Goal: Task Accomplishment & Management: Complete application form

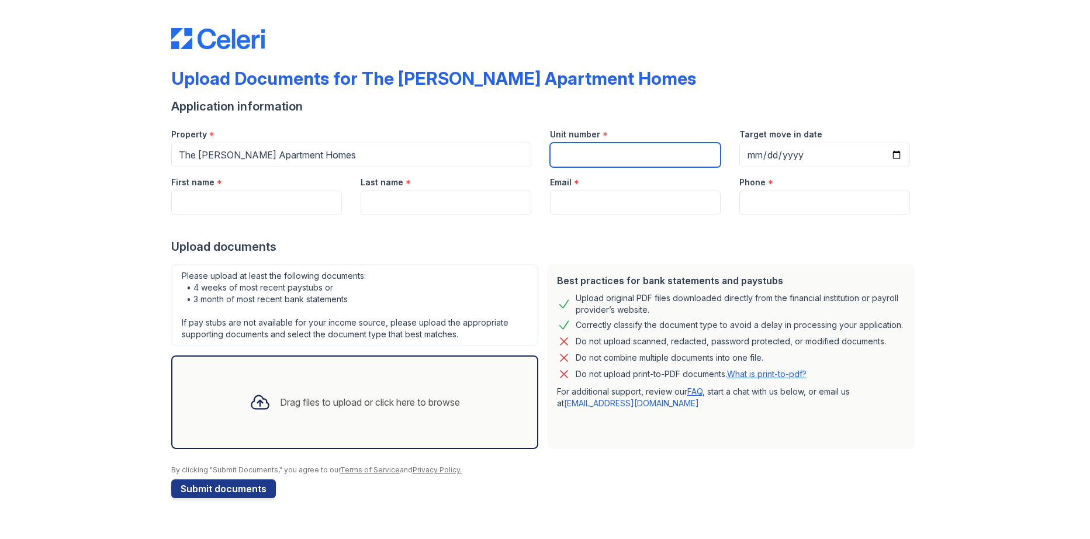
click at [568, 152] on input "Unit number" at bounding box center [635, 155] width 171 height 25
type input "21"
type input "[DATE]"
type input "Jordy"
type input "[PERSON_NAME]"
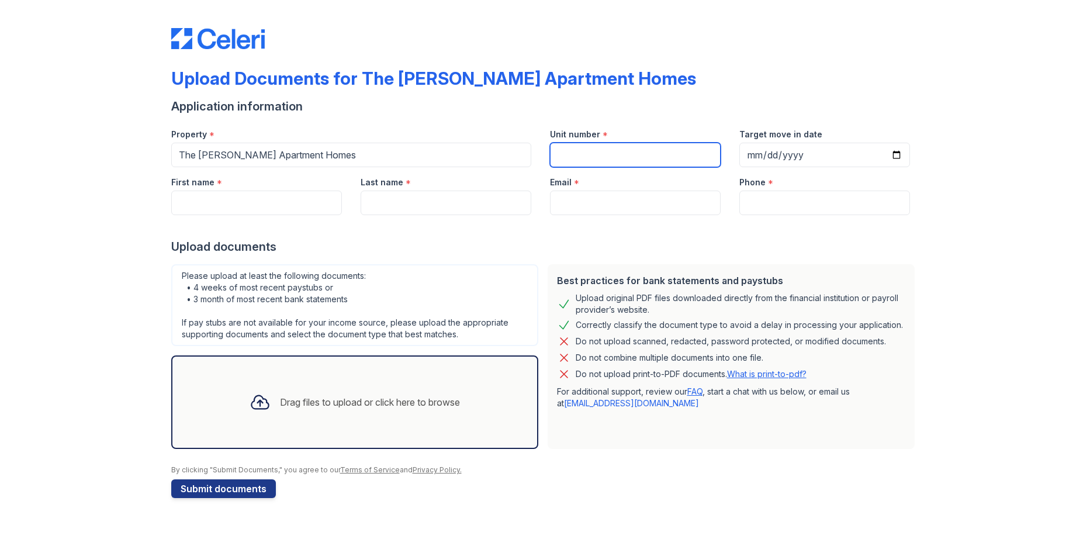
type input "[EMAIL_ADDRESS][DOMAIN_NAME]"
type input "6823054176"
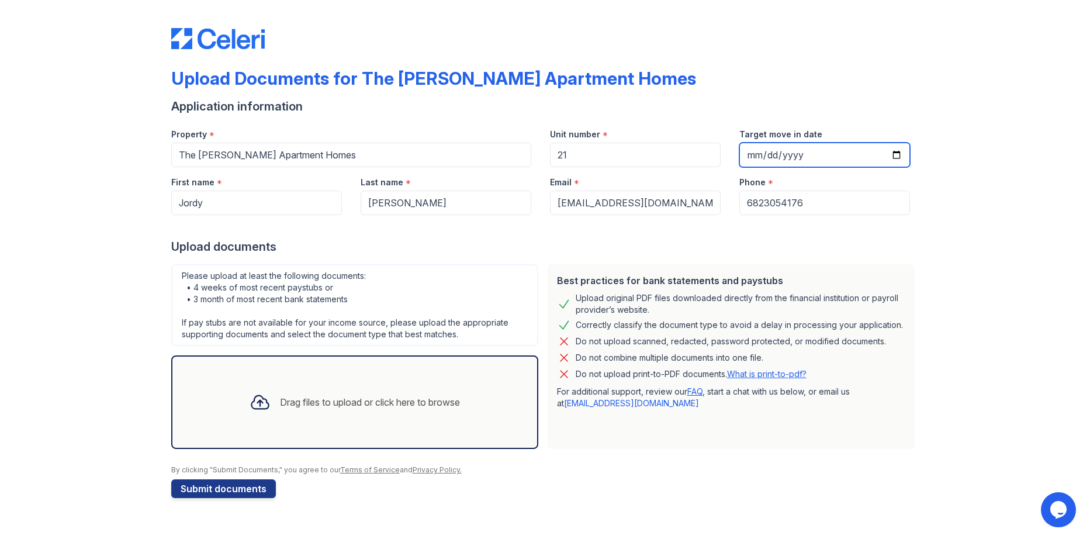
click at [895, 157] on input "[DATE]" at bounding box center [824, 155] width 171 height 25
type input "[DATE]"
click at [309, 410] on div "Drag files to upload or click here to browse" at bounding box center [354, 402] width 229 height 40
click at [351, 388] on div "Drag files to upload or click here to browse" at bounding box center [354, 402] width 229 height 40
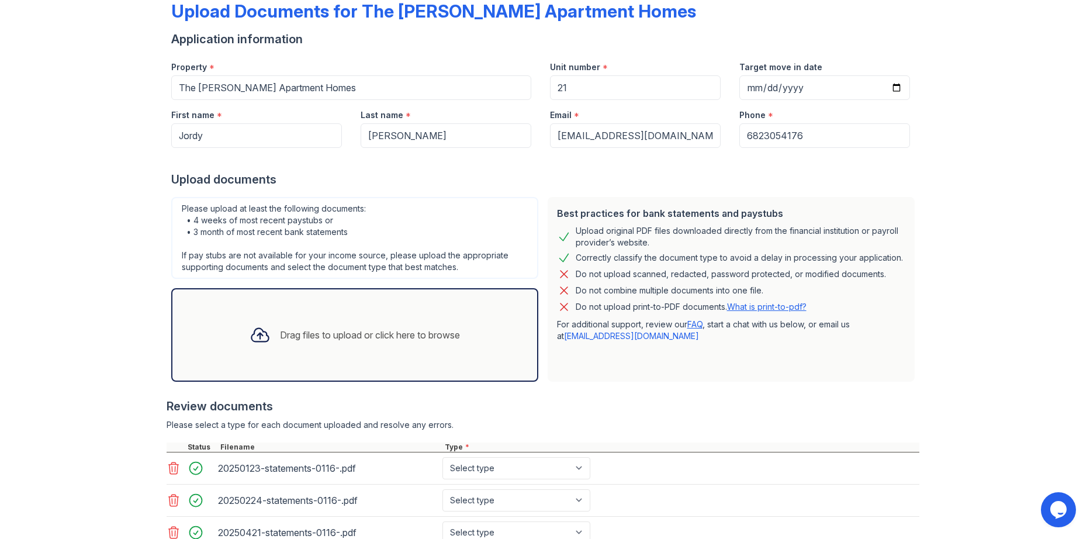
scroll to position [189, 0]
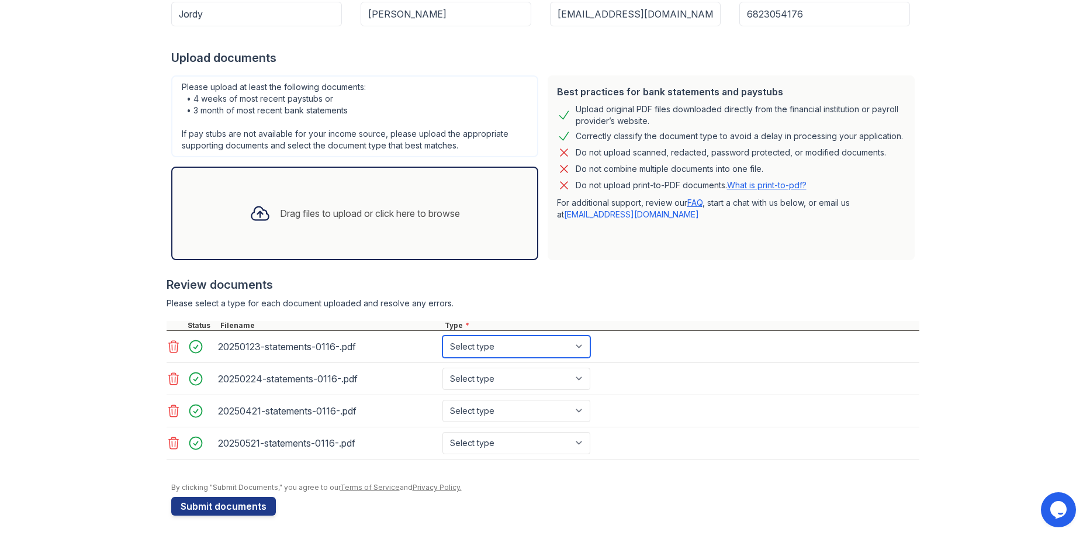
click at [470, 347] on select "Select type Paystub Bank Statement Offer Letter Tax Documents Benefit Award Let…" at bounding box center [517, 347] width 148 height 22
select select "bank_statement"
click at [443, 336] on select "Select type Paystub Bank Statement Offer Letter Tax Documents Benefit Award Let…" at bounding box center [517, 347] width 148 height 22
click at [484, 381] on select "Select type Paystub Bank Statement Offer Letter Tax Documents Benefit Award Let…" at bounding box center [517, 379] width 148 height 22
select select "bank_statement"
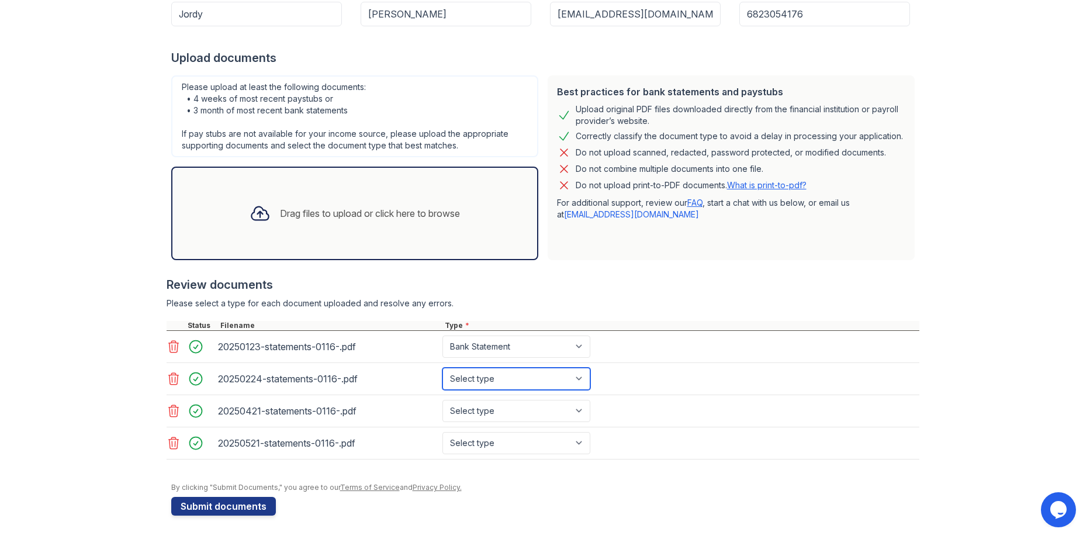
click at [443, 368] on select "Select type Paystub Bank Statement Offer Letter Tax Documents Benefit Award Let…" at bounding box center [517, 379] width 148 height 22
click at [489, 407] on select "Select type Paystub Bank Statement Offer Letter Tax Documents Benefit Award Let…" at bounding box center [517, 411] width 148 height 22
select select "bank_statement"
click at [443, 400] on select "Select type Paystub Bank Statement Offer Letter Tax Documents Benefit Award Let…" at bounding box center [517, 411] width 148 height 22
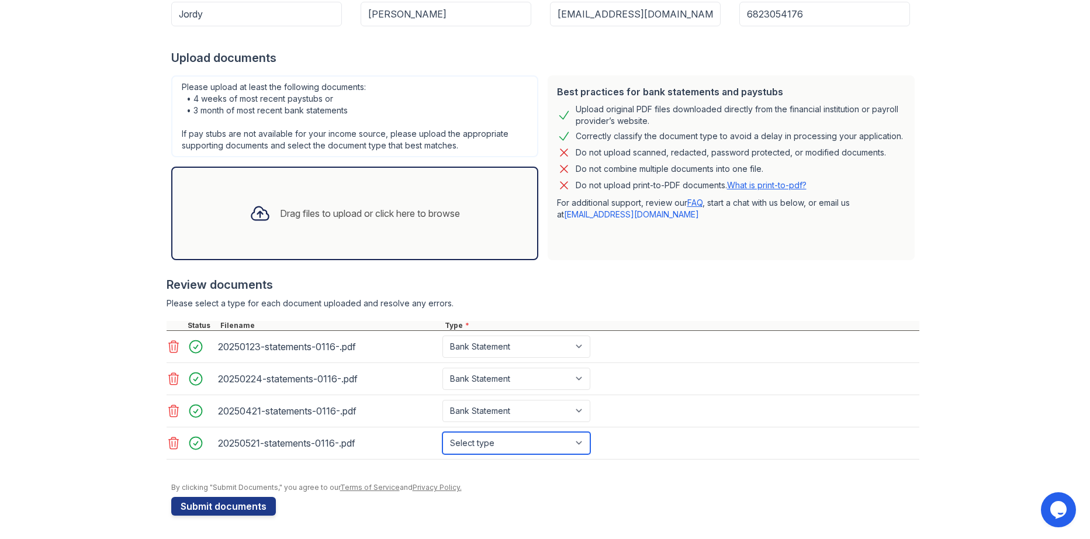
click at [483, 442] on select "Select type Paystub Bank Statement Offer Letter Tax Documents Benefit Award Let…" at bounding box center [517, 443] width 148 height 22
select select "bank_statement"
click at [443, 432] on select "Select type Paystub Bank Statement Offer Letter Tax Documents Benefit Award Let…" at bounding box center [517, 443] width 148 height 22
click at [213, 500] on button "Submit documents" at bounding box center [223, 506] width 105 height 19
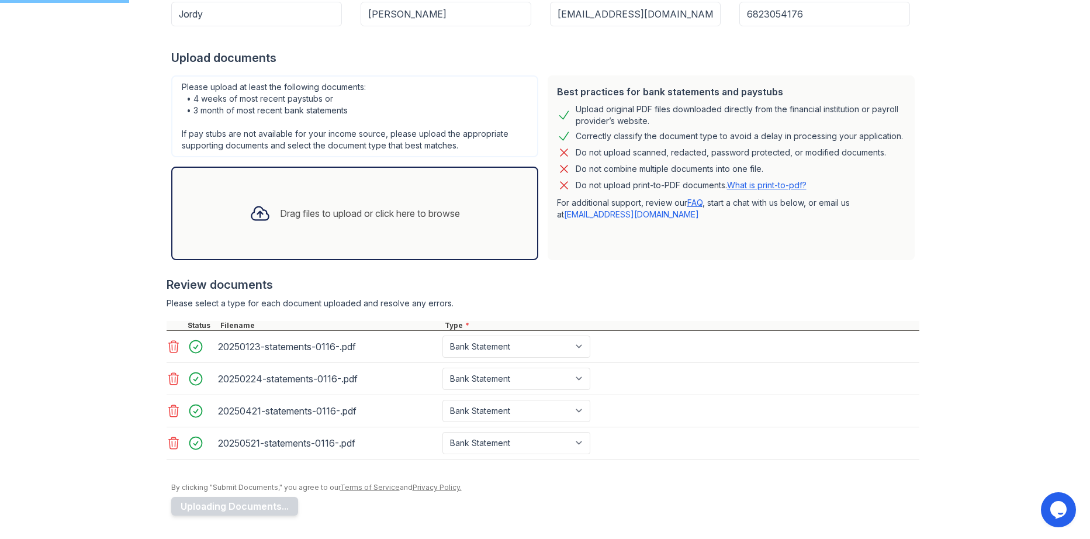
scroll to position [146, 0]
